Goal: Task Accomplishment & Management: Complete application form

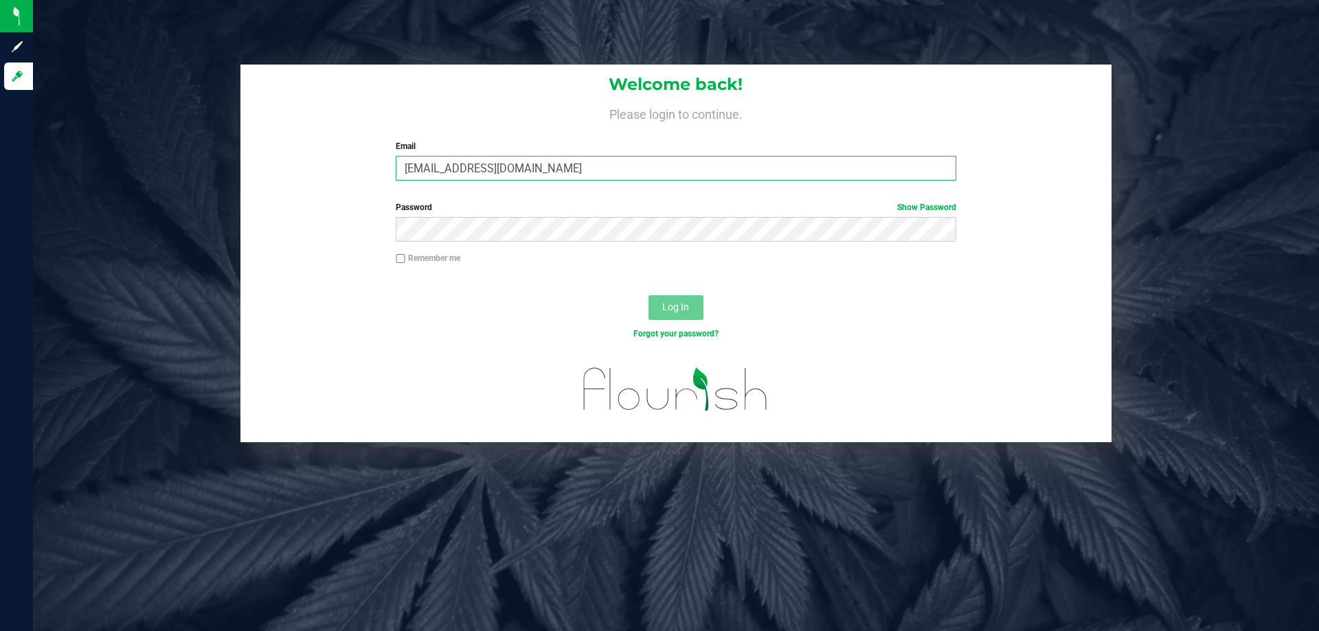
click at [574, 163] on input "[EMAIL_ADDRESS][DOMAIN_NAME]" at bounding box center [676, 168] width 560 height 25
click at [648, 295] on button "Log In" at bounding box center [675, 307] width 55 height 25
click at [534, 171] on input "[EMAIL_ADDRESS][DOMAIN_NAME]" at bounding box center [676, 168] width 560 height 25
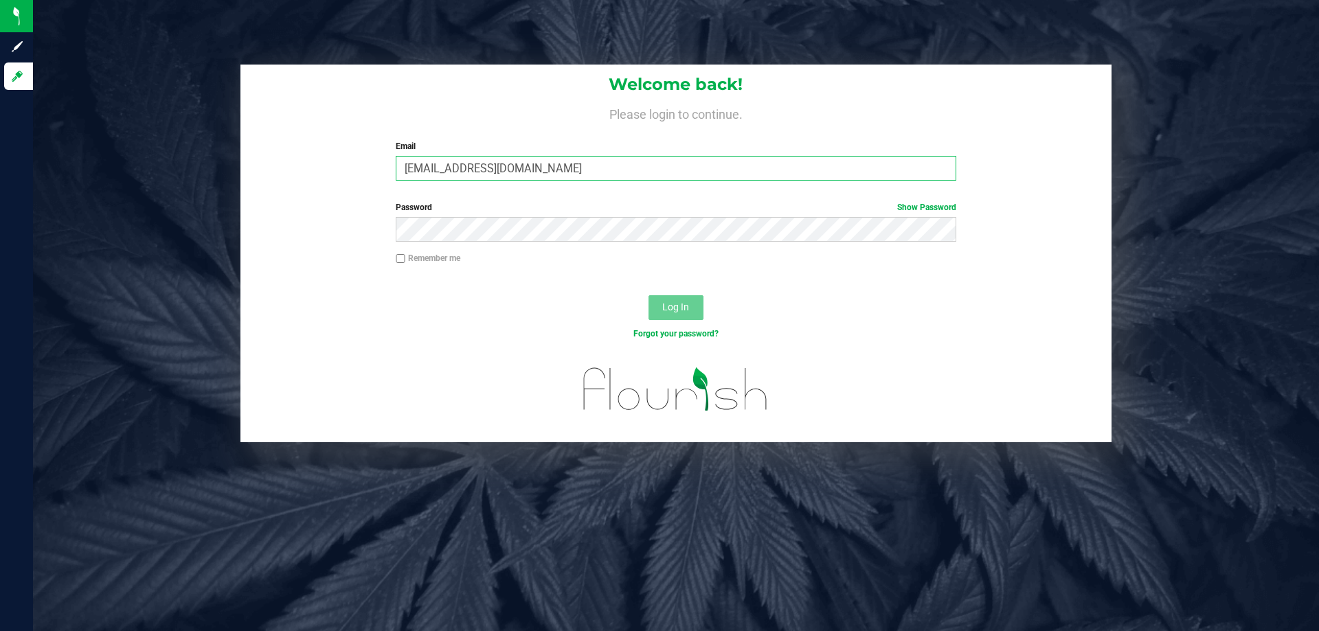
click at [534, 171] on input "[EMAIL_ADDRESS][DOMAIN_NAME]" at bounding box center [676, 168] width 560 height 25
type input "[EMAIL_ADDRESS][DOMAIN_NAME]"
click at [648, 295] on button "Log In" at bounding box center [675, 307] width 55 height 25
